Goal: Navigation & Orientation: Find specific page/section

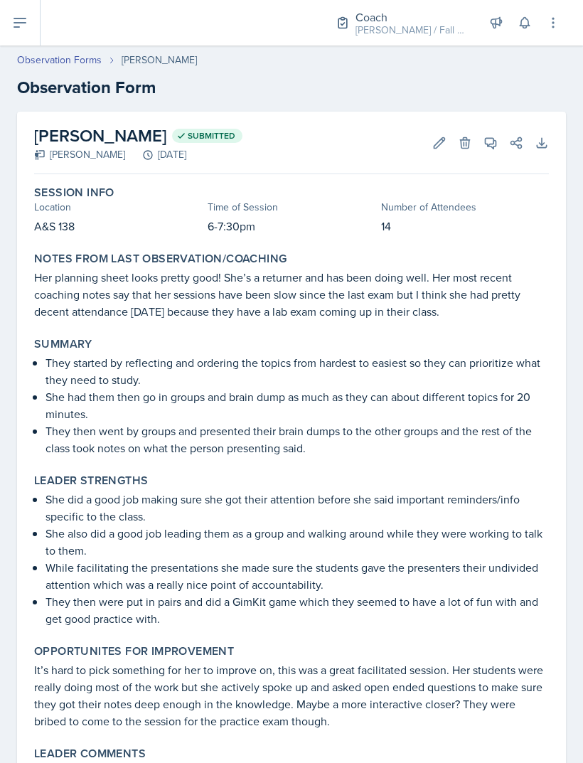
click at [26, 21] on icon at bounding box center [19, 22] width 17 height 17
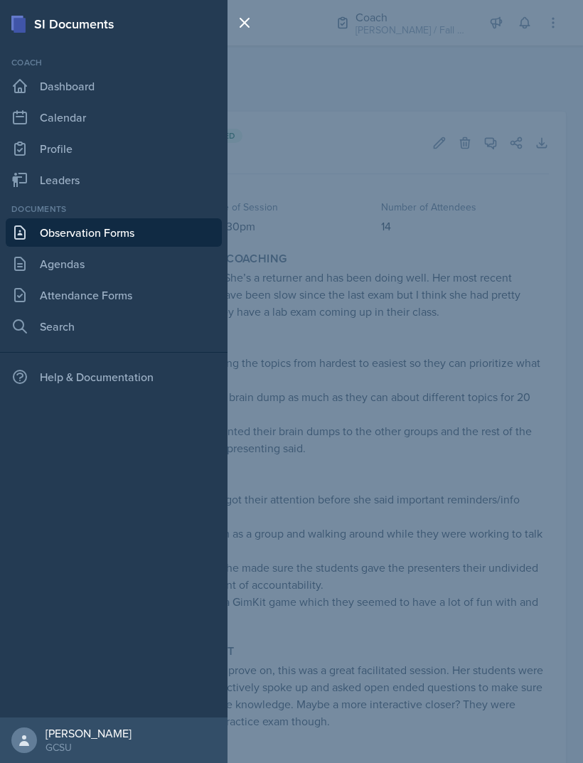
click at [87, 84] on link "Dashboard" at bounding box center [114, 86] width 216 height 28
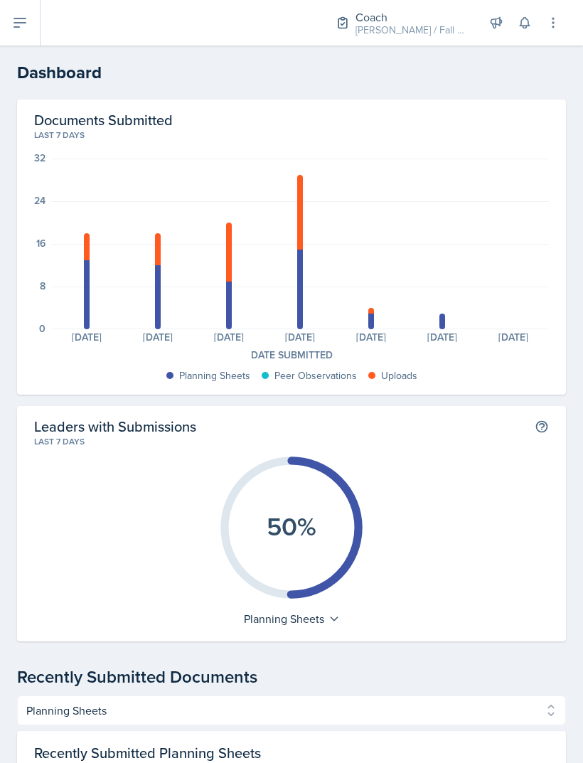
click at [36, 12] on button at bounding box center [20, 23] width 41 height 46
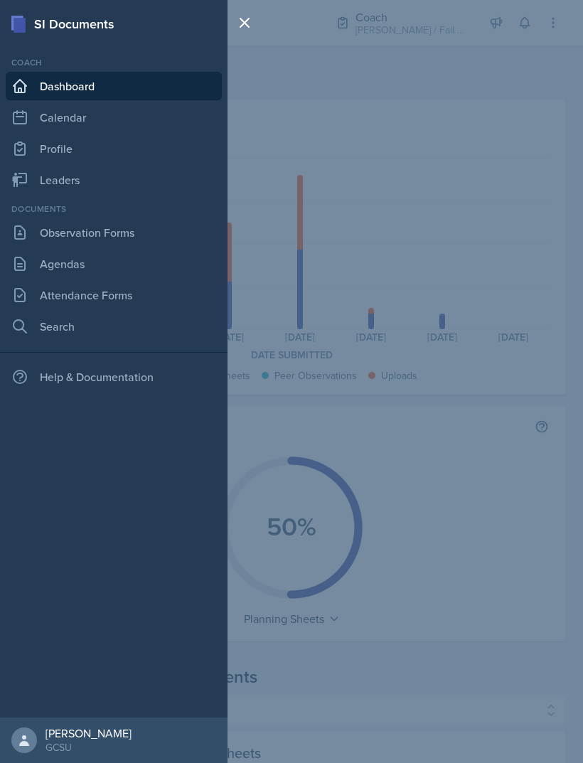
click at [133, 236] on link "Observation Forms" at bounding box center [114, 232] width 216 height 28
